Goal: Task Accomplishment & Management: Use online tool/utility

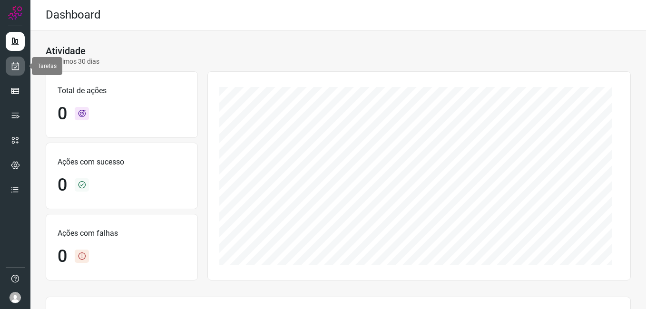
click at [12, 69] on icon at bounding box center [15, 66] width 10 height 10
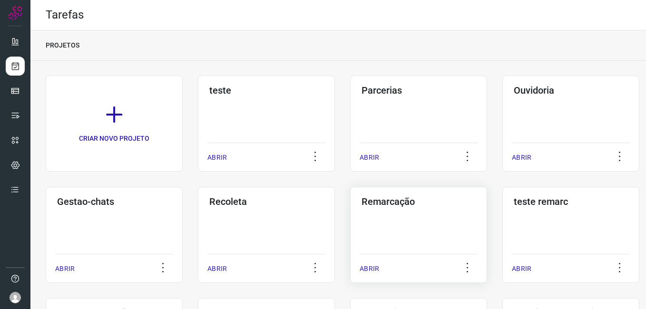
click at [387, 206] on h3 "Remarcação" at bounding box center [419, 201] width 114 height 11
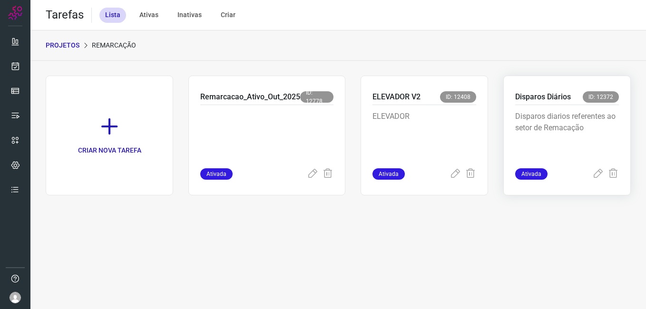
click at [550, 105] on div "Disparos diarios referentes ao setor de Remacação" at bounding box center [567, 136] width 104 height 63
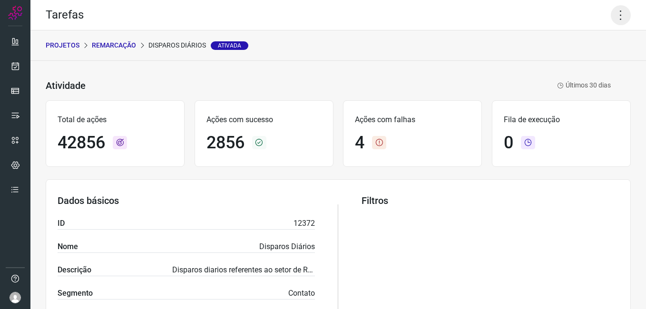
click at [611, 17] on icon at bounding box center [621, 15] width 20 height 20
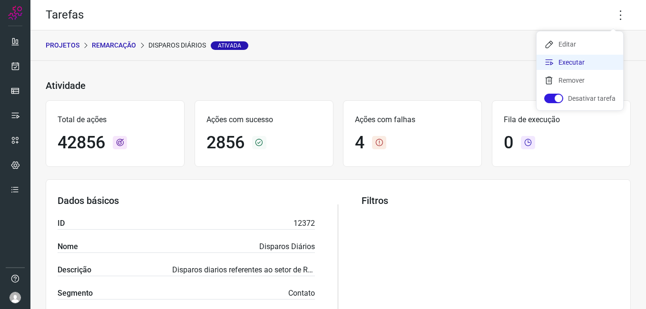
click at [575, 60] on li "Executar" at bounding box center [580, 62] width 87 height 15
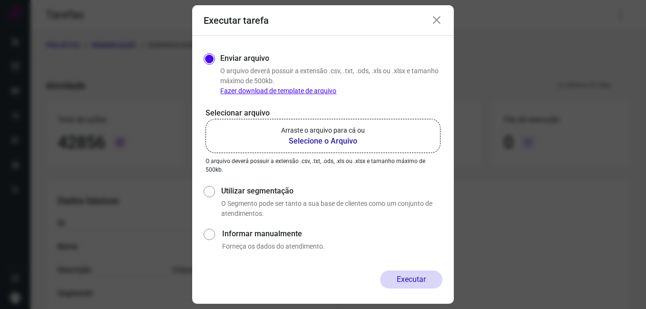
click at [307, 142] on b "Selecione o Arquivo" at bounding box center [323, 141] width 84 height 11
click at [0, 0] on input "Arraste o arquivo para cá ou Selecione o Arquivo" at bounding box center [0, 0] width 0 height 0
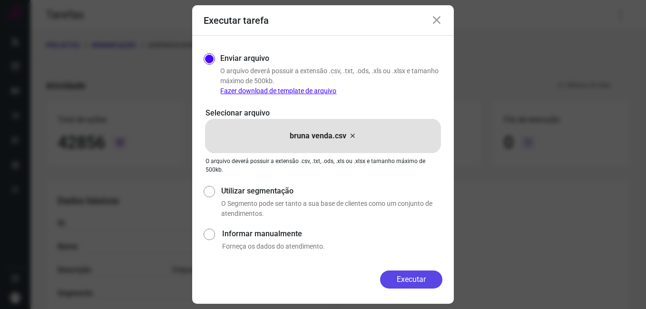
click at [410, 281] on button "Executar" at bounding box center [411, 280] width 62 height 18
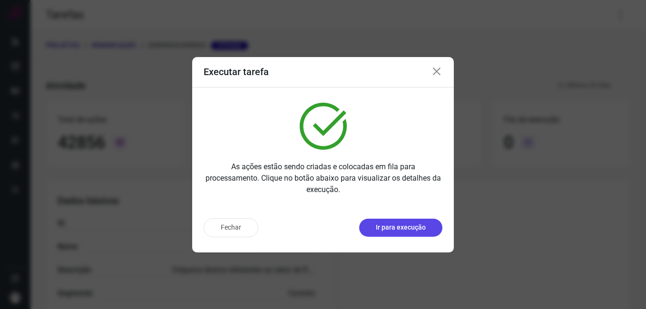
click at [398, 225] on p "Ir para execução" at bounding box center [401, 228] width 50 height 10
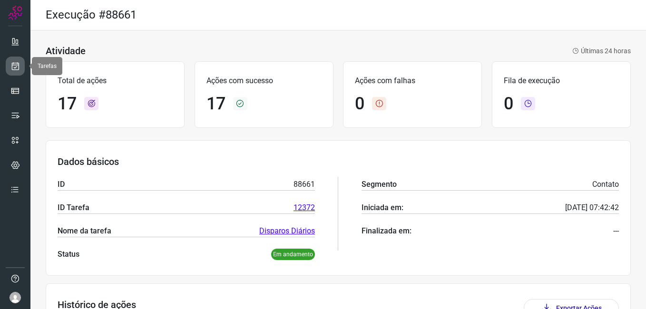
click at [19, 66] on icon at bounding box center [15, 66] width 10 height 10
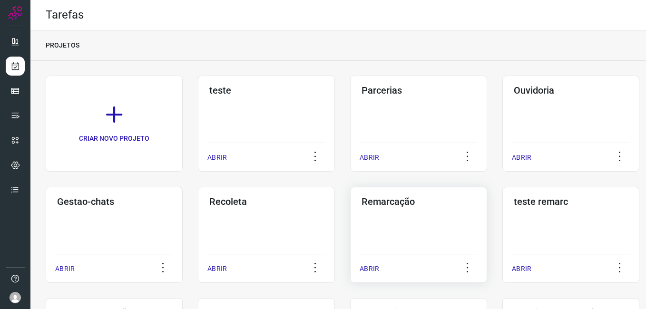
click at [397, 216] on div "Remarcação ABRIR" at bounding box center [418, 235] width 137 height 96
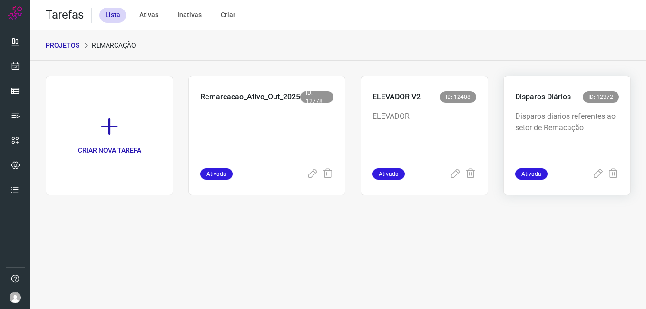
click at [537, 107] on div "Disparos diarios referentes ao setor de Remacação" at bounding box center [567, 136] width 104 height 63
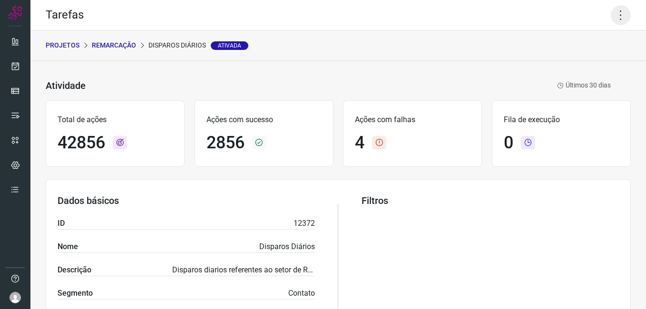
click at [616, 11] on icon at bounding box center [621, 15] width 20 height 20
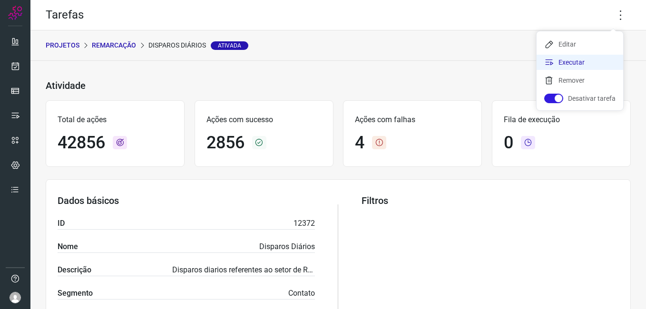
click at [589, 59] on li "Executar" at bounding box center [580, 62] width 87 height 15
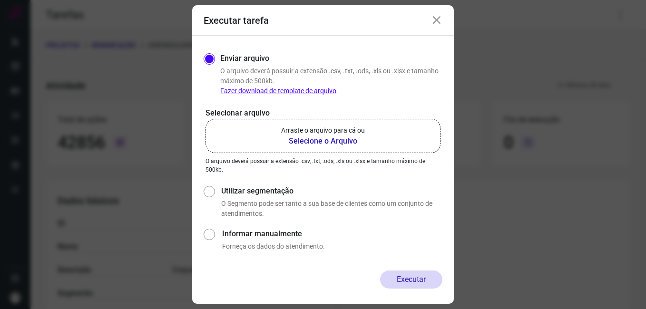
click at [329, 135] on div "Arraste o arquivo para cá ou Selecione o Arquivo" at bounding box center [323, 136] width 84 height 21
drag, startPoint x: 329, startPoint y: 135, endPoint x: 340, endPoint y: 140, distance: 11.9
click at [340, 140] on b "Selecione o Arquivo" at bounding box center [323, 141] width 84 height 11
click at [0, 0] on input "Arraste o arquivo para cá ou Selecione o Arquivo" at bounding box center [0, 0] width 0 height 0
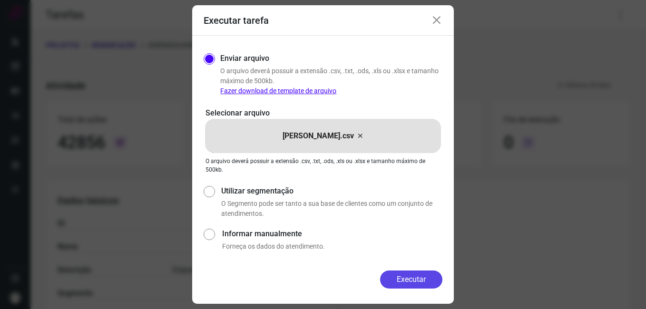
click at [419, 275] on button "Executar" at bounding box center [411, 280] width 62 height 18
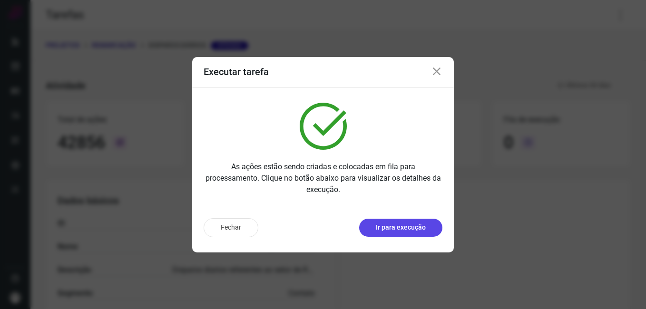
click at [412, 219] on button "Ir para execução" at bounding box center [400, 228] width 83 height 18
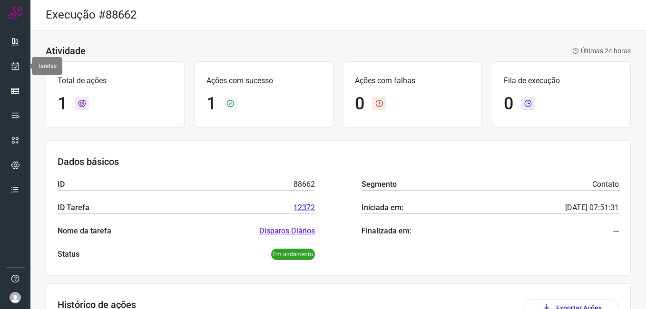
click at [15, 64] on icon at bounding box center [15, 66] width 10 height 10
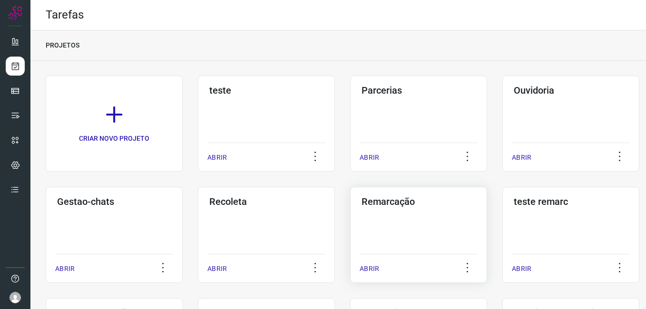
click at [388, 212] on div "Remarcação ABRIR" at bounding box center [418, 235] width 137 height 96
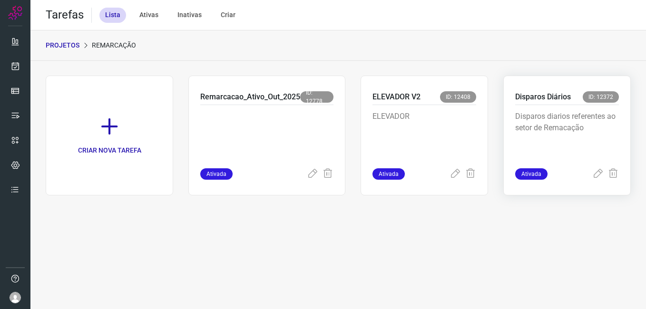
click at [568, 137] on p "Disparos diarios referentes ao setor de Remacação" at bounding box center [567, 135] width 104 height 48
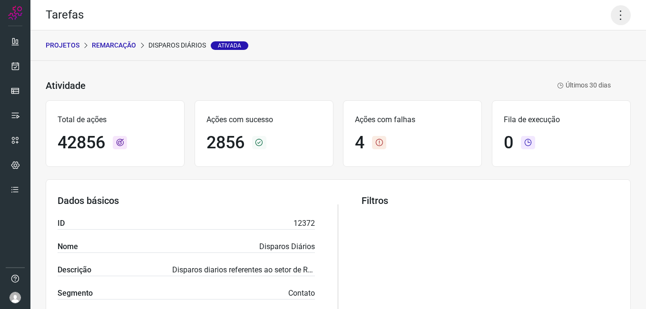
click at [611, 12] on icon at bounding box center [621, 15] width 20 height 20
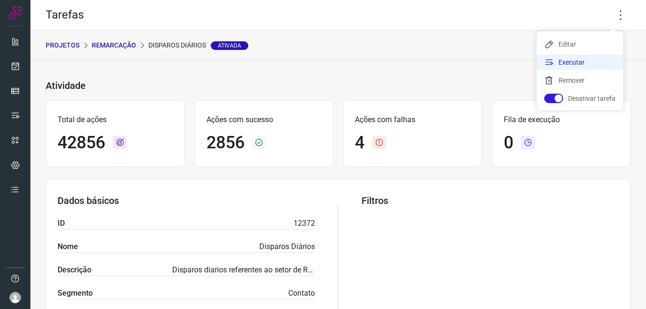
click at [580, 59] on li "Executar" at bounding box center [580, 62] width 87 height 15
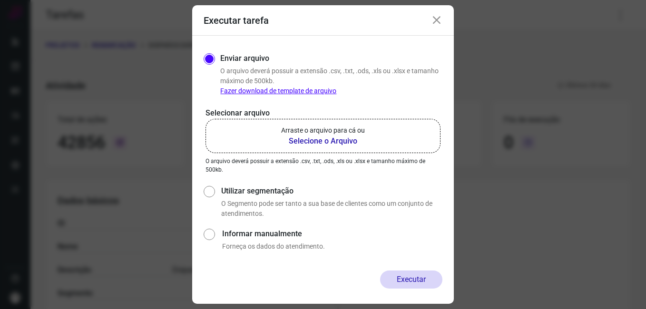
click at [341, 146] on b "Selecione o Arquivo" at bounding box center [323, 141] width 84 height 11
click at [0, 0] on input "Arraste o arquivo para cá ou Selecione o Arquivo" at bounding box center [0, 0] width 0 height 0
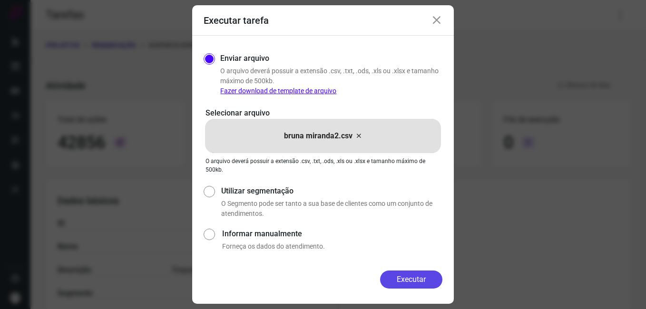
click at [403, 277] on button "Executar" at bounding box center [411, 280] width 62 height 18
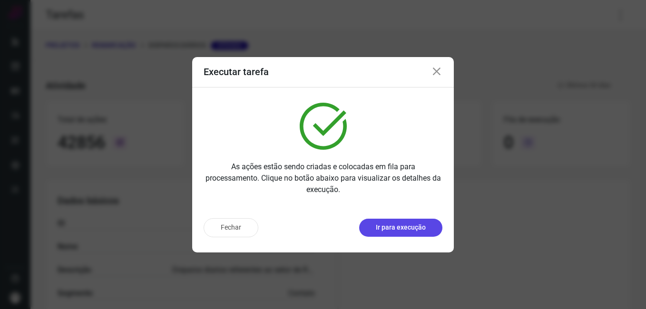
click at [400, 223] on p "Ir para execução" at bounding box center [401, 228] width 50 height 10
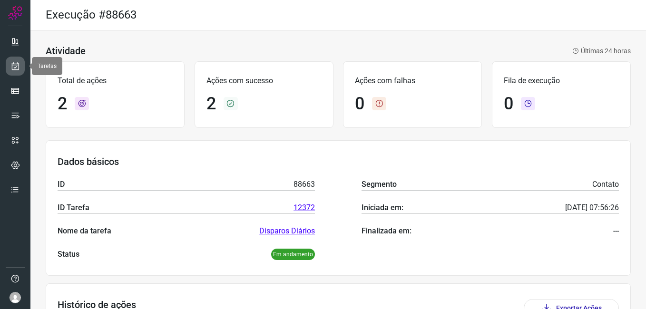
click at [16, 65] on icon at bounding box center [15, 66] width 10 height 10
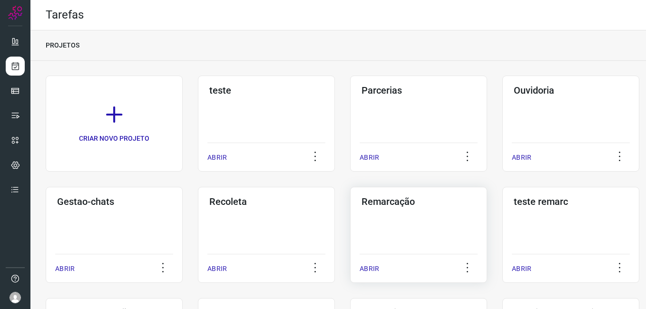
click at [430, 217] on div "Remarcação ABRIR" at bounding box center [418, 235] width 137 height 96
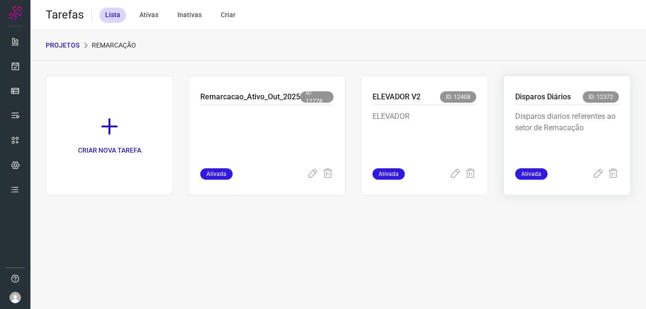
click at [559, 129] on p "Disparos diarios referentes ao setor de Remacação" at bounding box center [567, 135] width 104 height 48
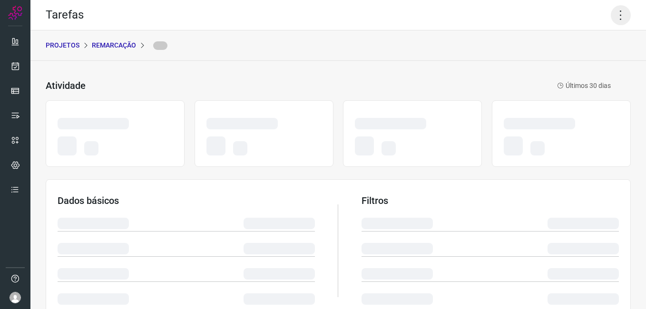
click at [611, 15] on icon at bounding box center [621, 15] width 20 height 20
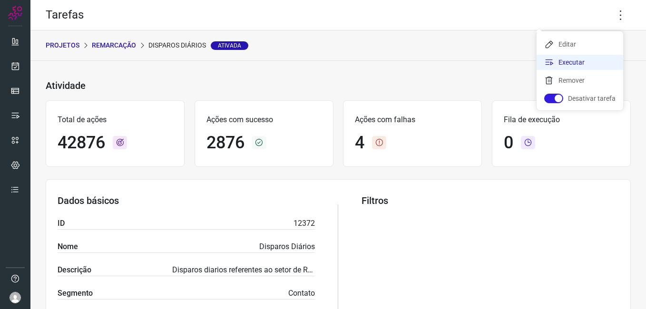
click at [562, 60] on li "Executar" at bounding box center [580, 62] width 87 height 15
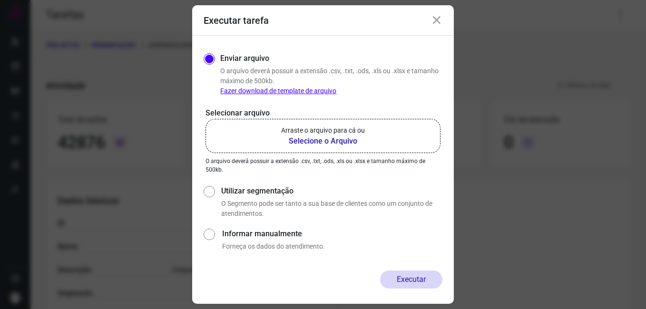
click at [315, 139] on b "Selecione o Arquivo" at bounding box center [323, 141] width 84 height 11
click at [0, 0] on input "Arraste o arquivo para cá ou Selecione o Arquivo" at bounding box center [0, 0] width 0 height 0
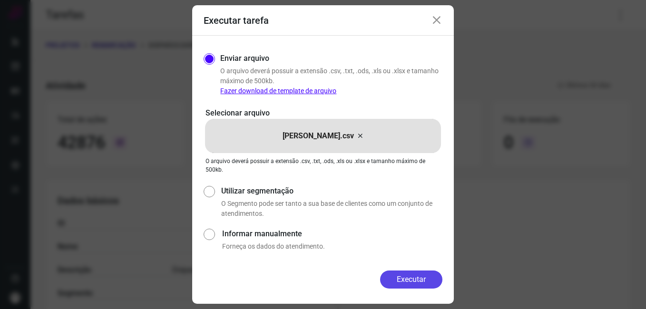
click at [425, 278] on button "Executar" at bounding box center [411, 280] width 62 height 18
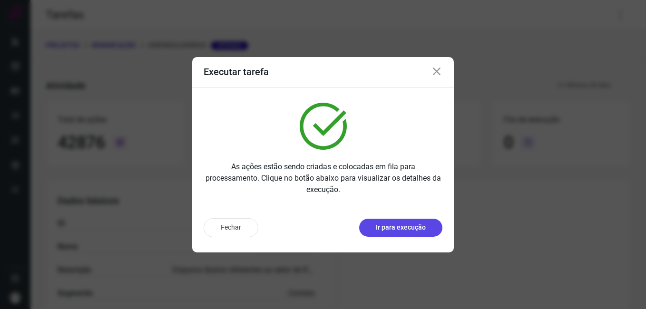
click at [378, 235] on button "Ir para execução" at bounding box center [400, 228] width 83 height 18
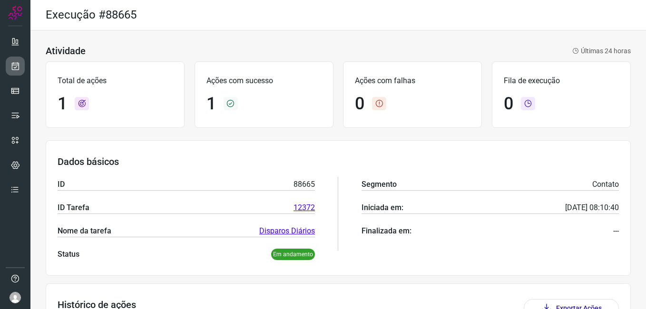
click at [18, 64] on icon at bounding box center [15, 66] width 10 height 10
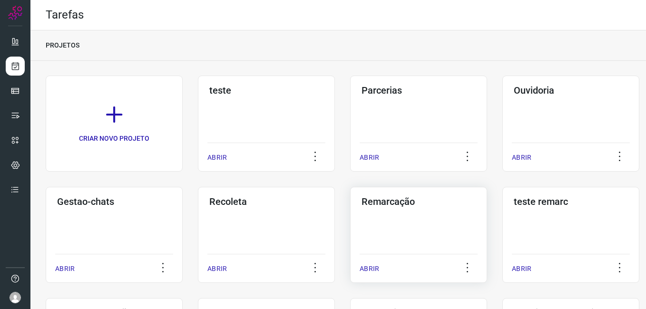
click at [401, 206] on h3 "Remarcação" at bounding box center [419, 201] width 114 height 11
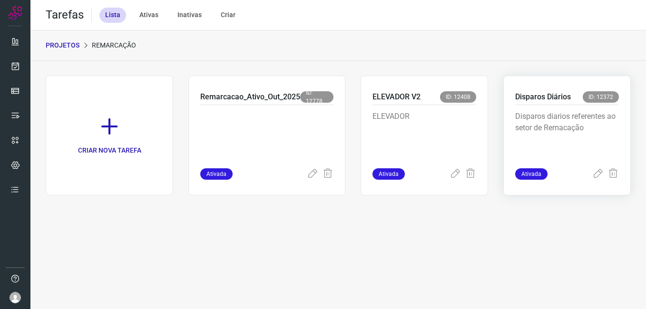
click at [524, 134] on p "Disparos diarios referentes ao setor de Remacação" at bounding box center [567, 135] width 104 height 48
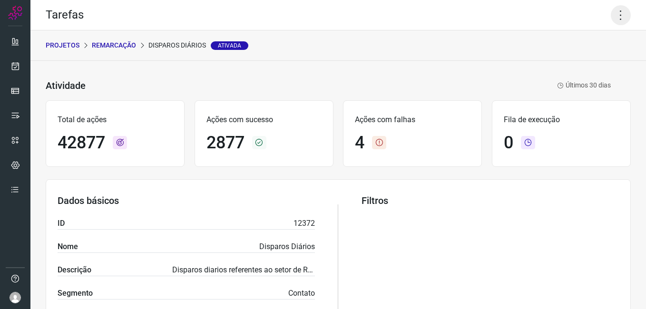
click at [613, 17] on icon at bounding box center [621, 15] width 20 height 20
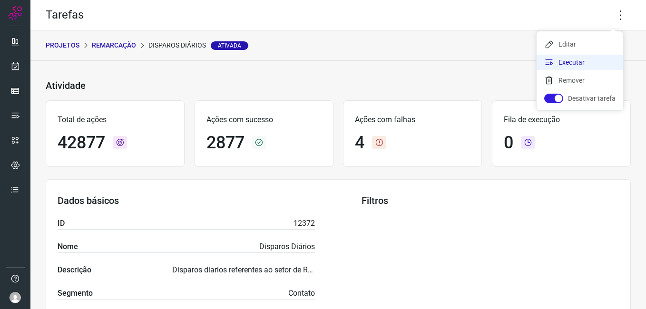
click at [570, 59] on li "Executar" at bounding box center [580, 62] width 87 height 15
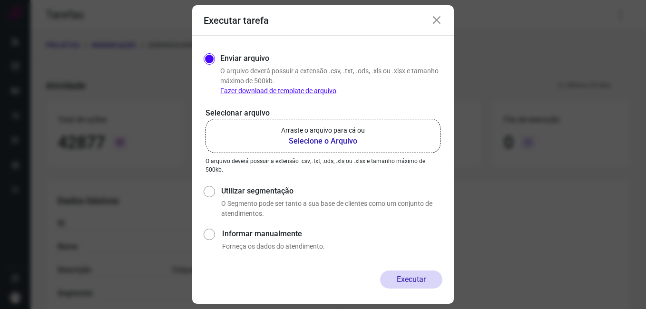
click at [340, 140] on b "Selecione o Arquivo" at bounding box center [323, 141] width 84 height 11
click at [0, 0] on input "Arraste o arquivo para cá ou Selecione o Arquivo" at bounding box center [0, 0] width 0 height 0
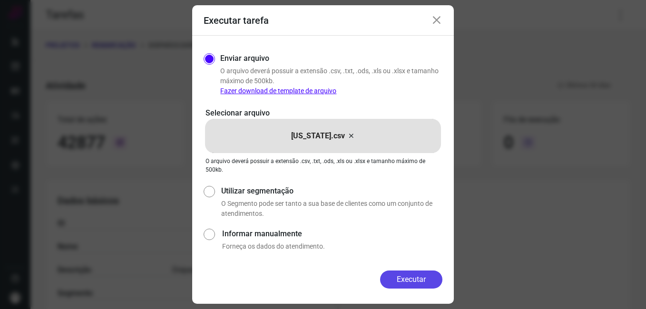
click at [420, 276] on button "Executar" at bounding box center [411, 280] width 62 height 18
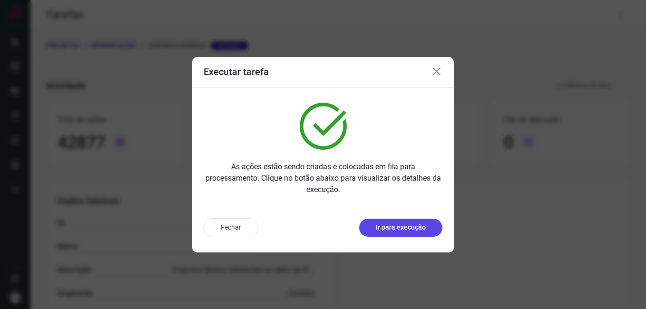
click at [418, 228] on p "Ir para execução" at bounding box center [401, 228] width 50 height 10
